Goal: Navigation & Orientation: Find specific page/section

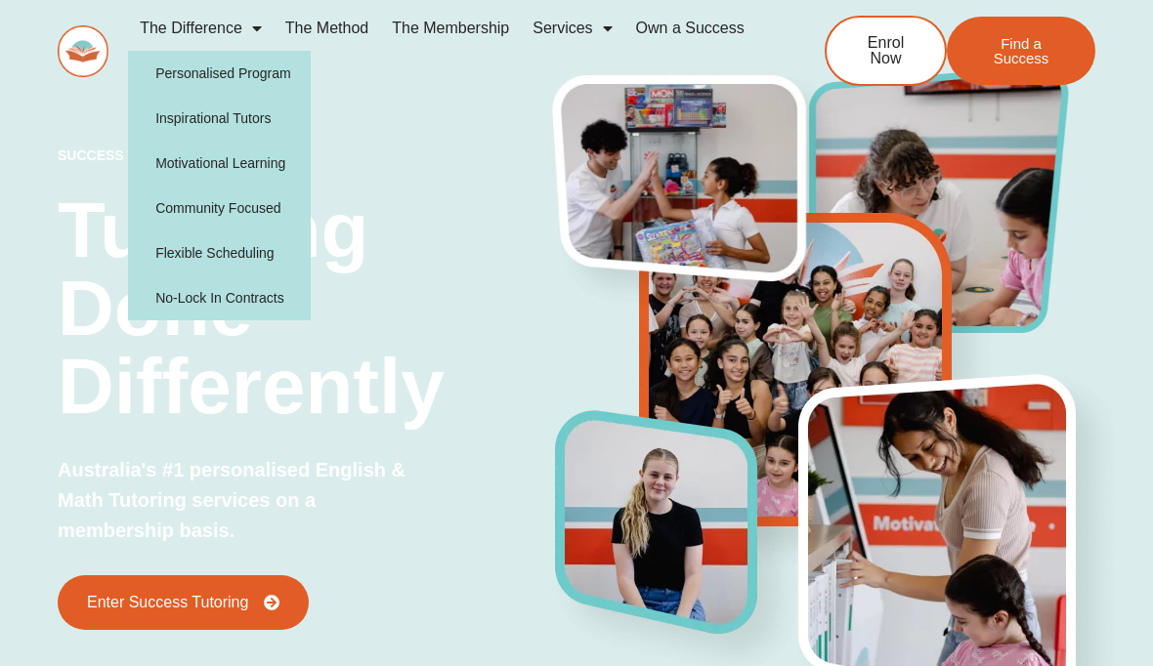
click at [208, 76] on link "Personalised Program" at bounding box center [219, 73] width 183 height 45
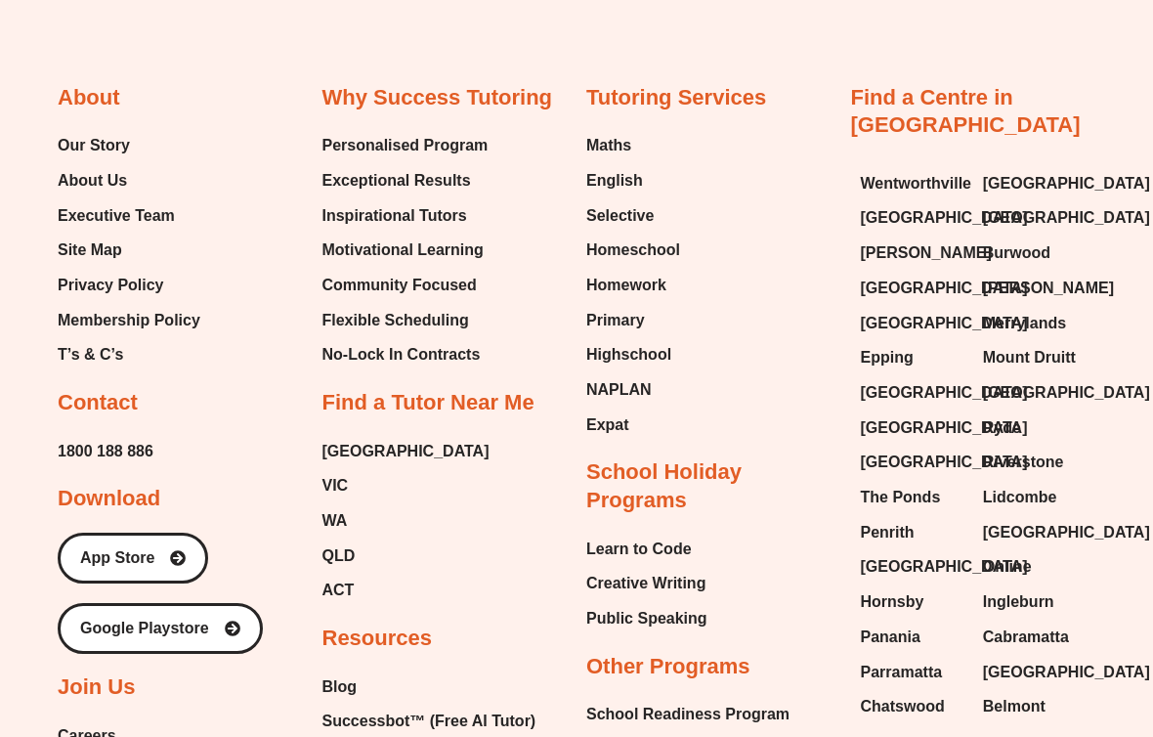
scroll to position [2803, 0]
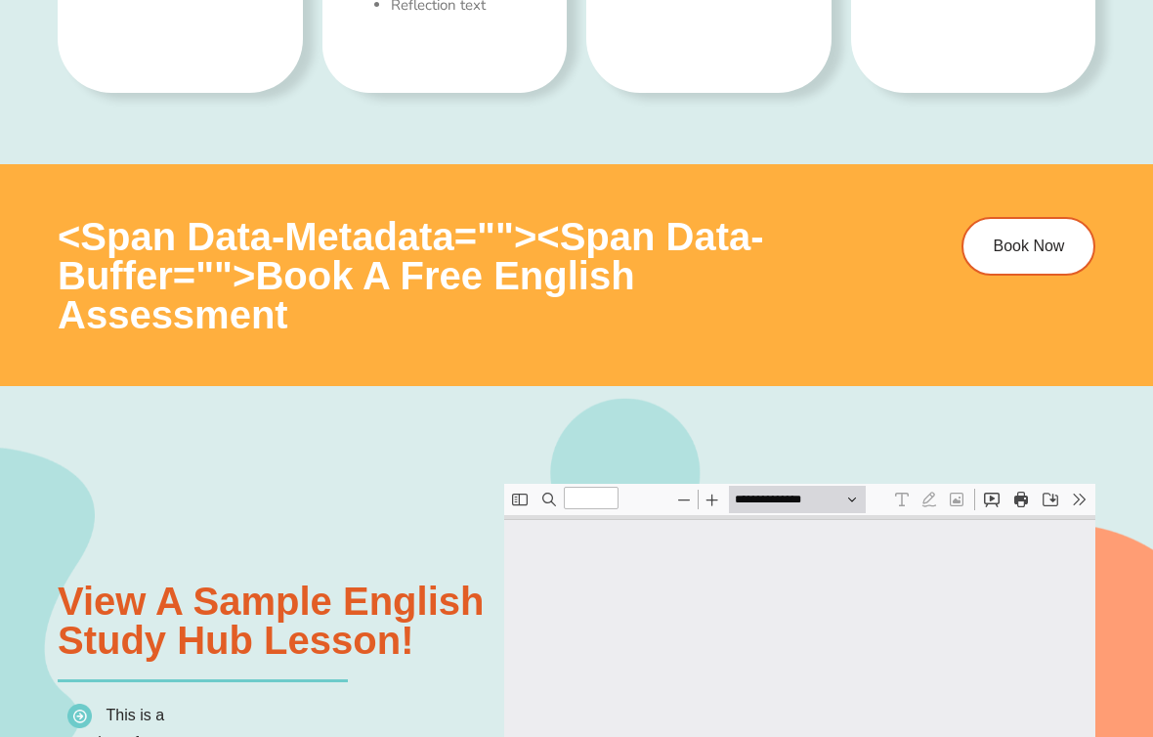
scroll to position [1747, 0]
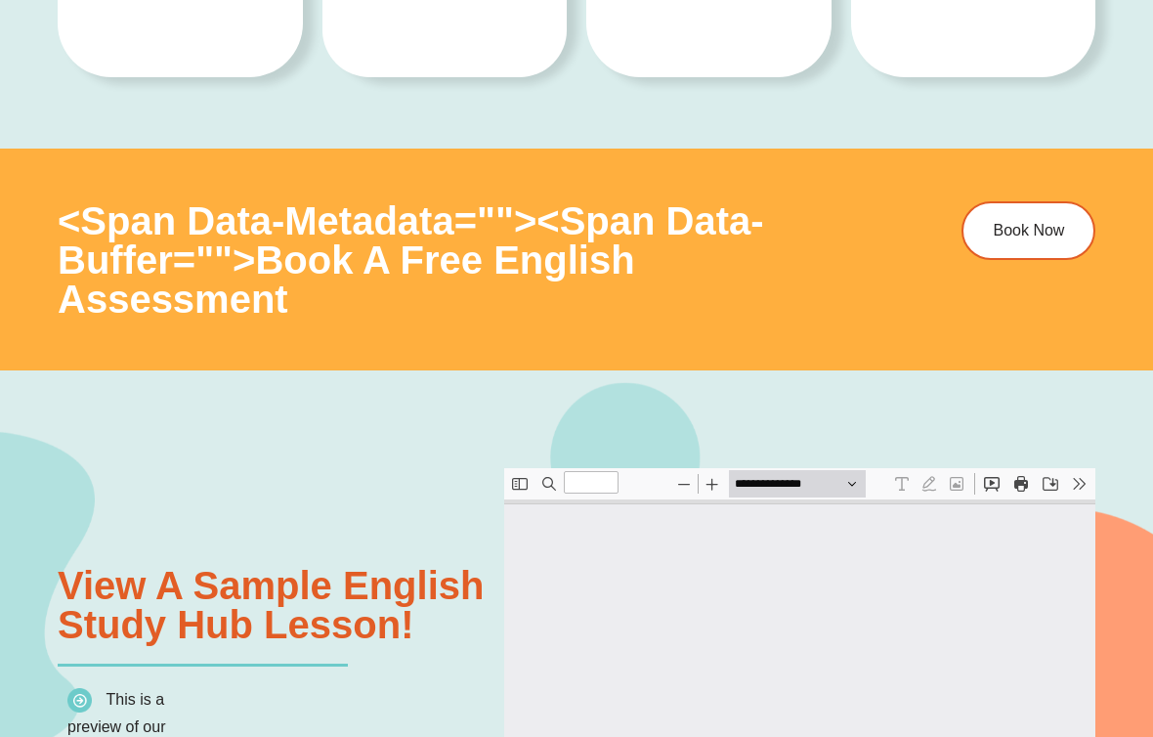
type input "*"
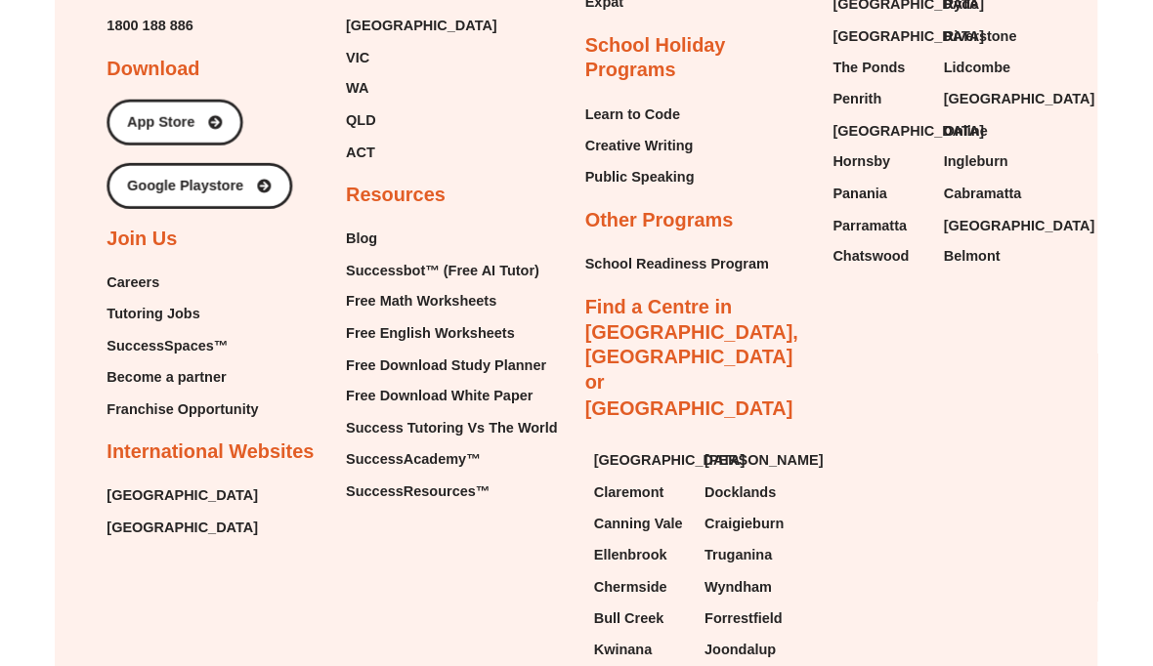
scroll to position [7568, 0]
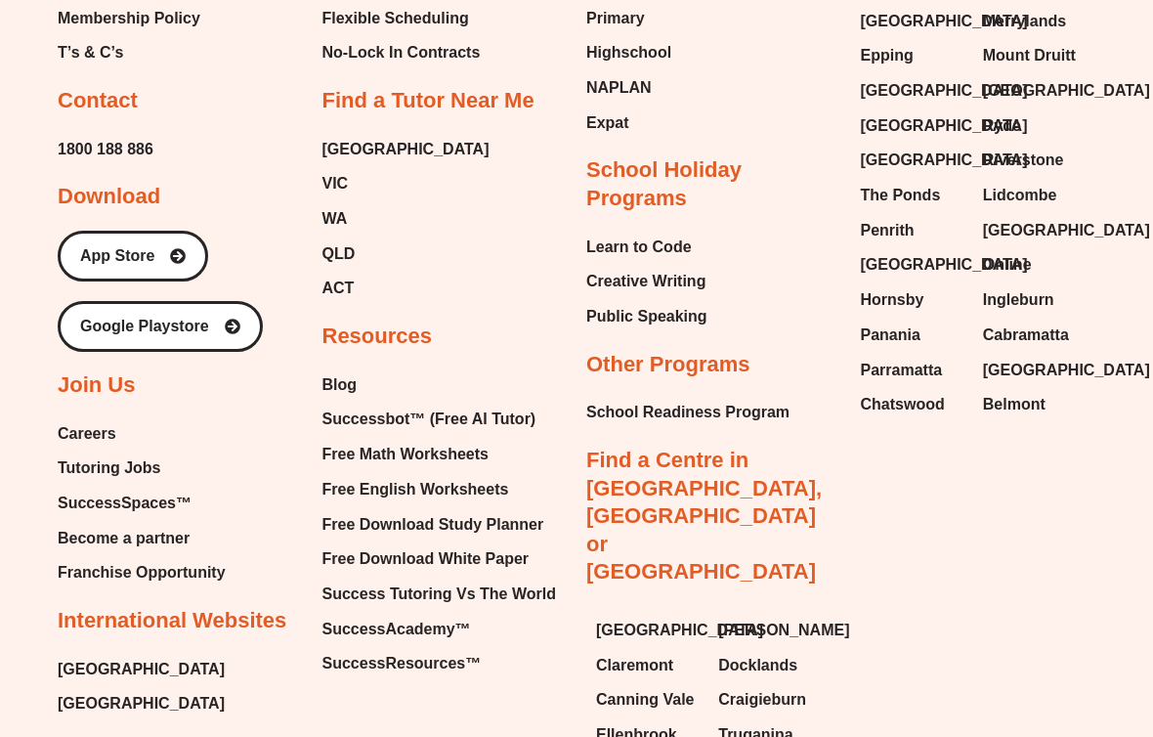
scroll to position [7537, 0]
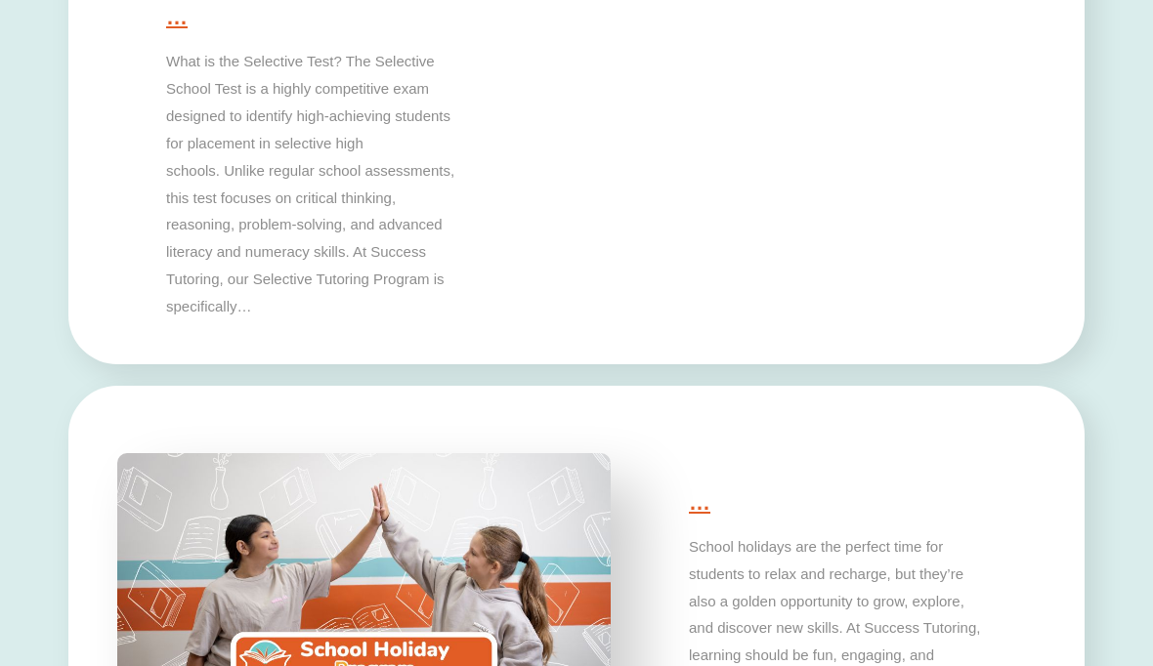
scroll to position [5680, 0]
type input "*"
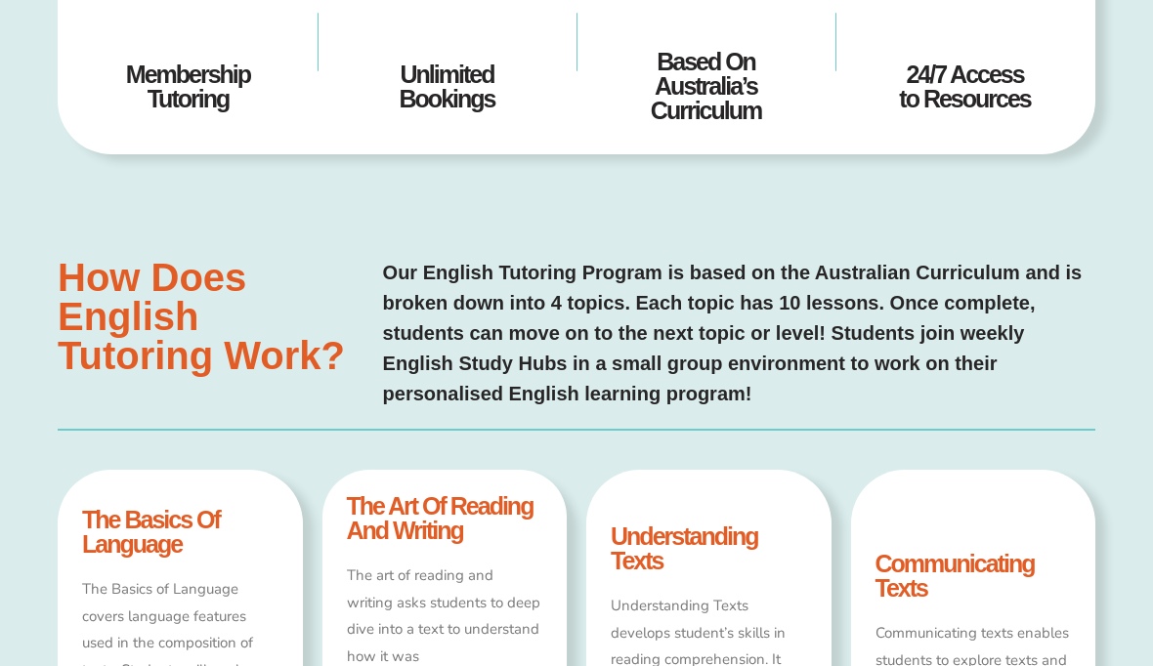
scroll to position [0, 0]
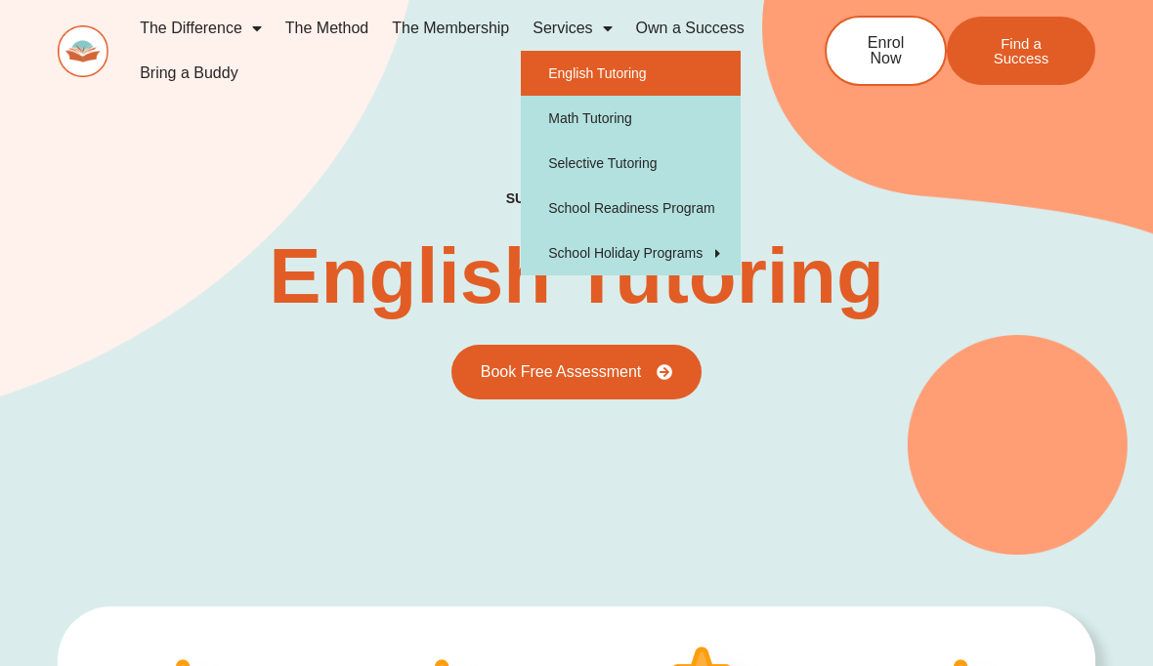
click at [415, 177] on div "success tutoring English Tutoring Book Free Assessment" at bounding box center [577, 248] width 1038 height 614
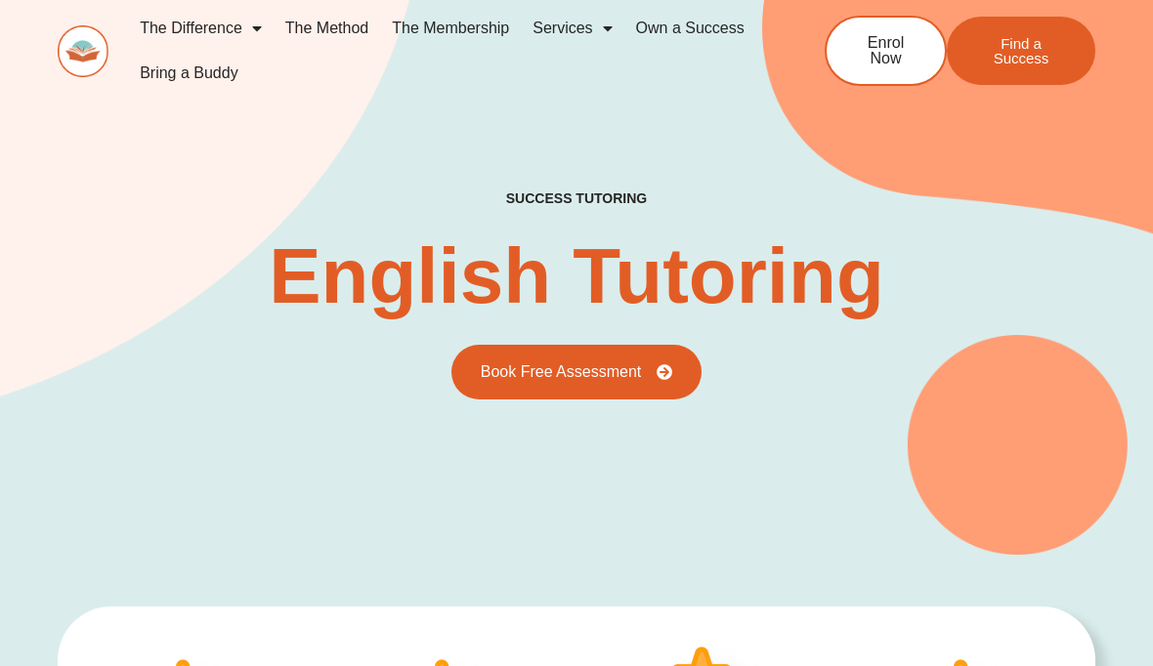
click at [332, 24] on link "The Method" at bounding box center [327, 28] width 107 height 45
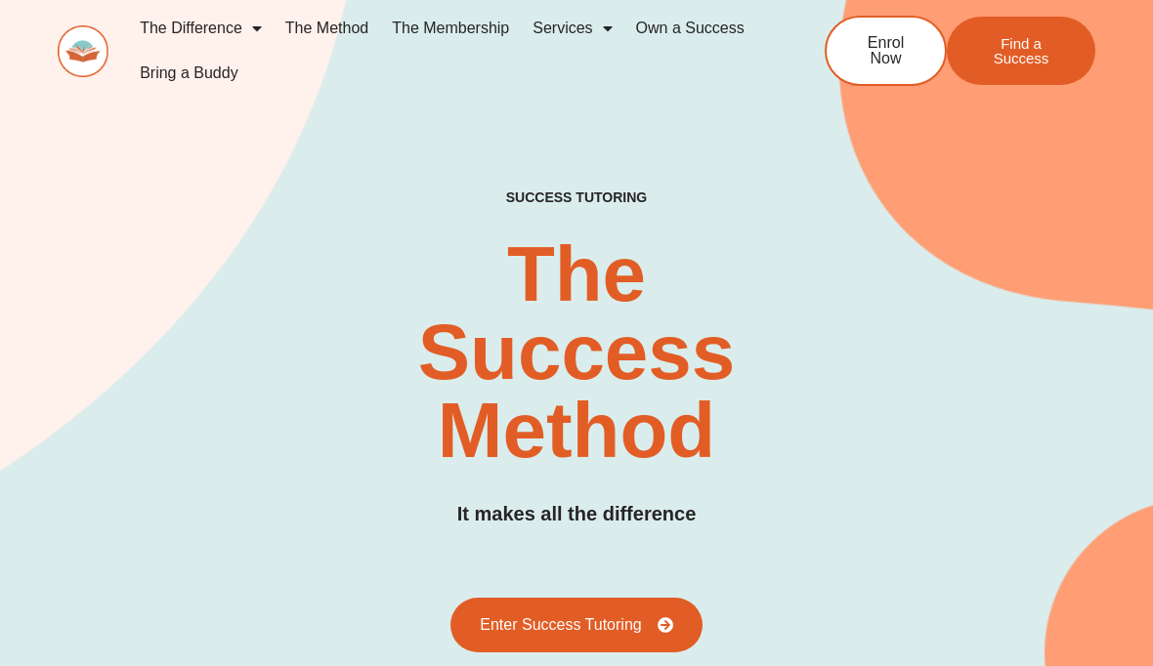
click at [82, 44] on img at bounding box center [83, 51] width 51 height 53
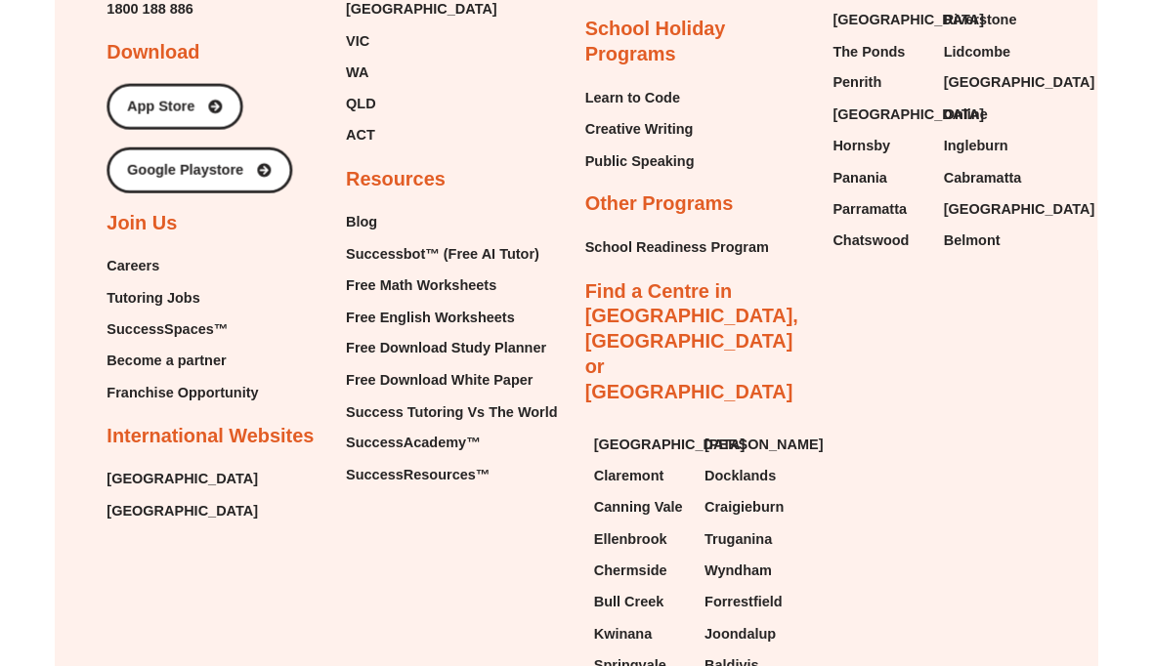
scroll to position [8231, 0]
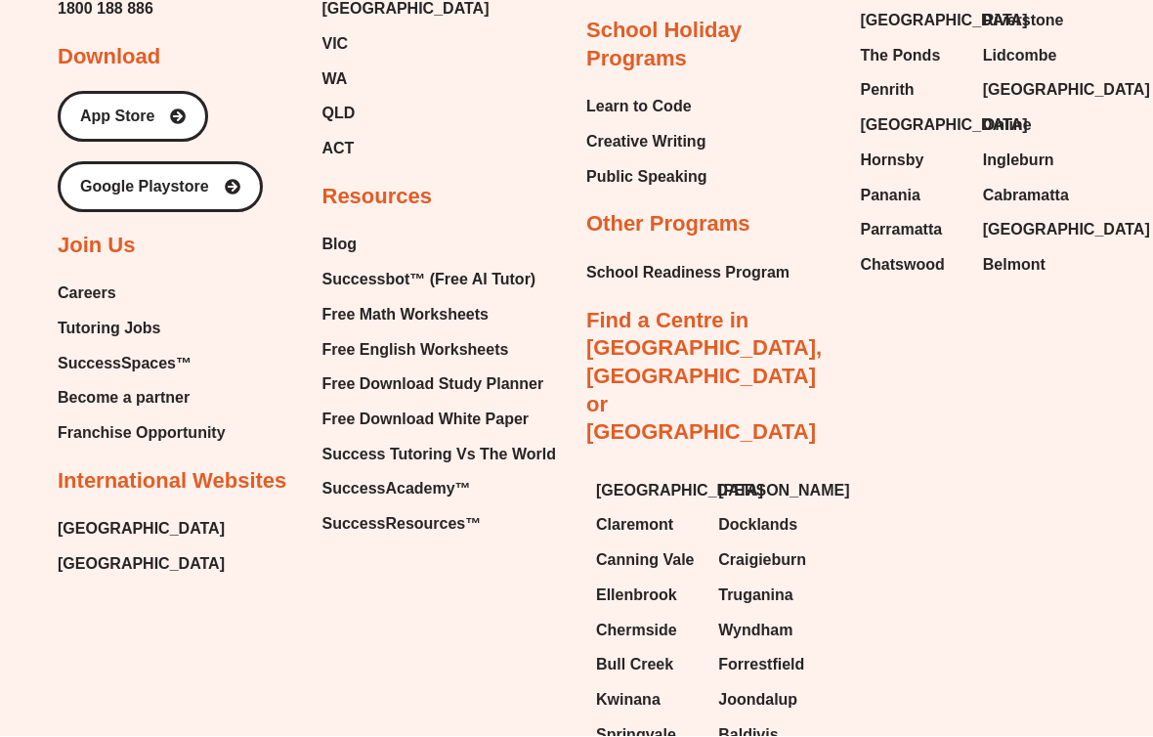
click at [90, 515] on span "[GEOGRAPHIC_DATA]" at bounding box center [141, 529] width 167 height 29
